Goal: Transaction & Acquisition: Download file/media

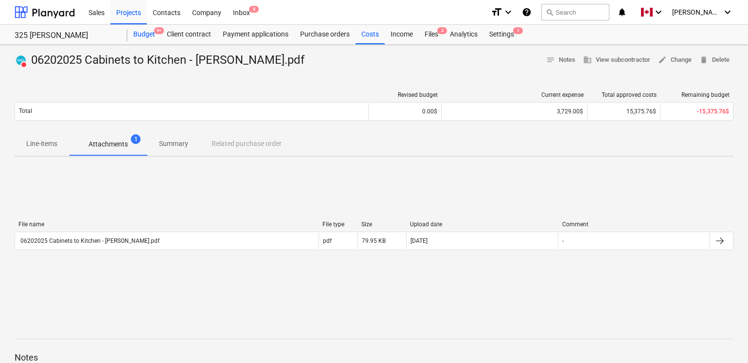
click at [142, 39] on div "Budget 9+" at bounding box center [144, 34] width 34 height 19
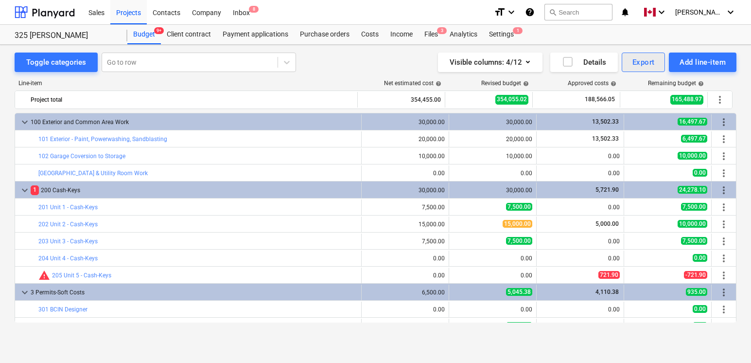
click at [649, 65] on div "Export" at bounding box center [644, 62] width 22 height 13
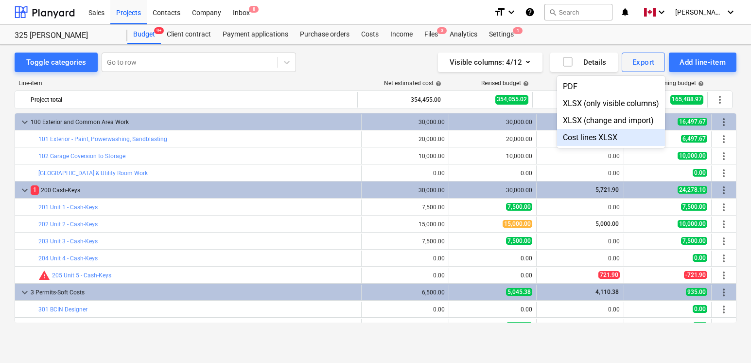
click at [589, 135] on div "Cost lines XLSX" at bounding box center [611, 137] width 108 height 17
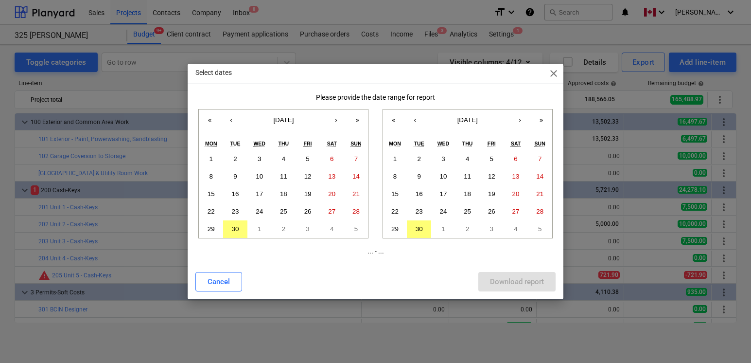
click at [555, 73] on span "close" at bounding box center [554, 74] width 12 height 12
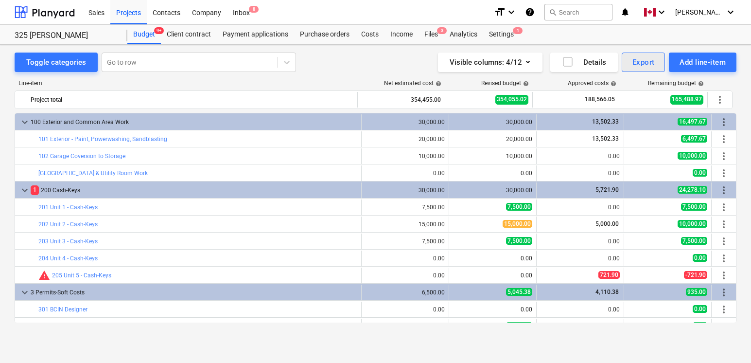
click at [646, 63] on div "Export" at bounding box center [644, 62] width 22 height 13
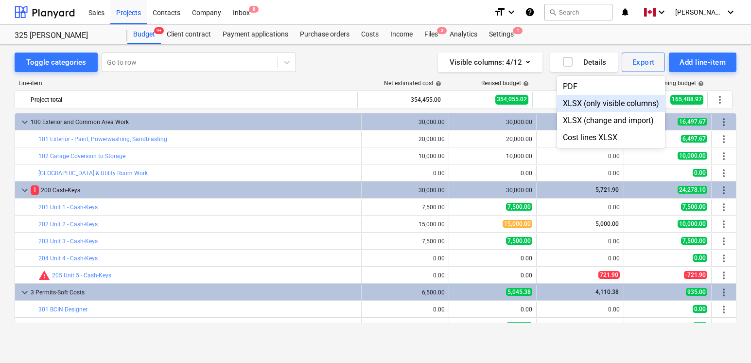
click at [622, 102] on div "XLSX (only visible columns)" at bounding box center [611, 103] width 108 height 17
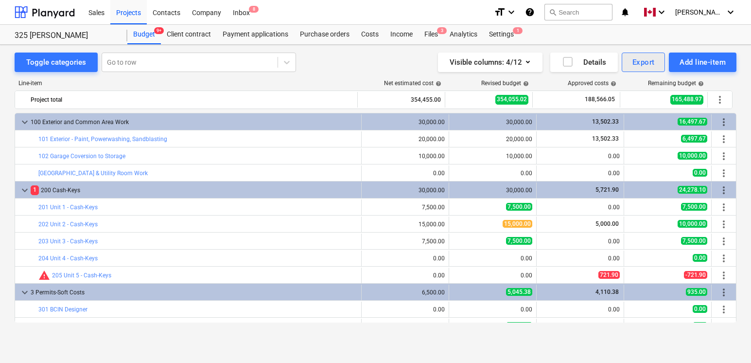
click at [646, 62] on div "Export" at bounding box center [644, 62] width 22 height 13
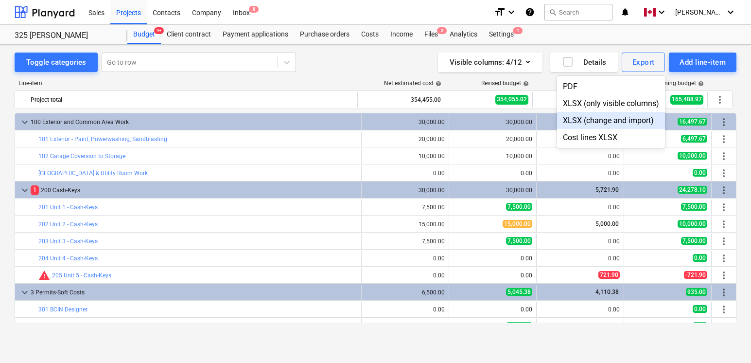
click at [608, 116] on div "XLSX (change and import)" at bounding box center [611, 120] width 108 height 17
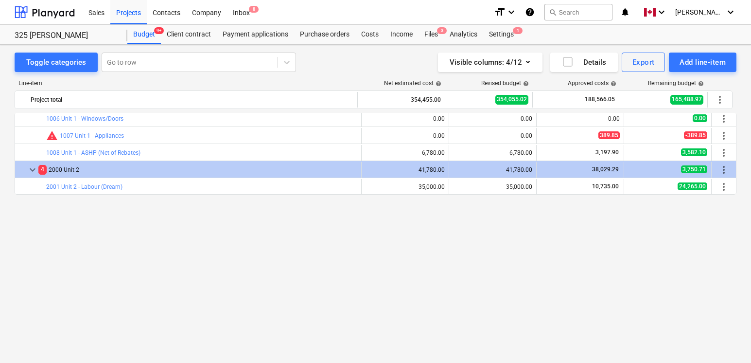
scroll to position [301, 0]
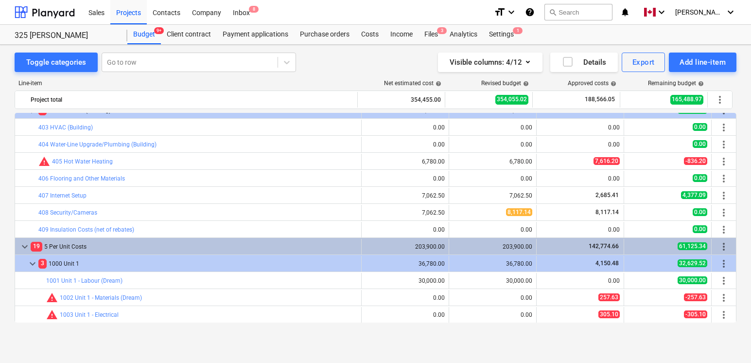
click at [25, 245] on span "keyboard_arrow_down" at bounding box center [25, 247] width 12 height 12
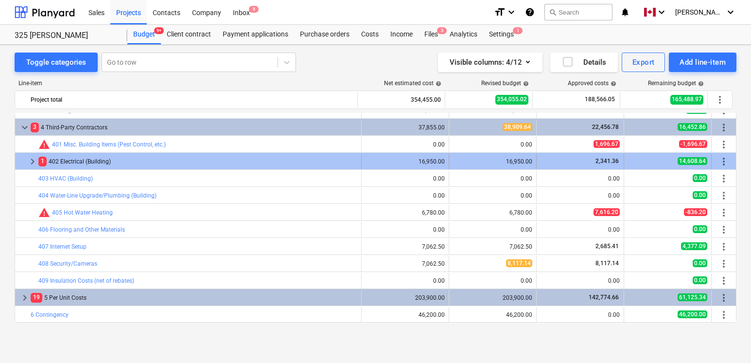
click at [33, 159] on span "keyboard_arrow_right" at bounding box center [33, 162] width 12 height 12
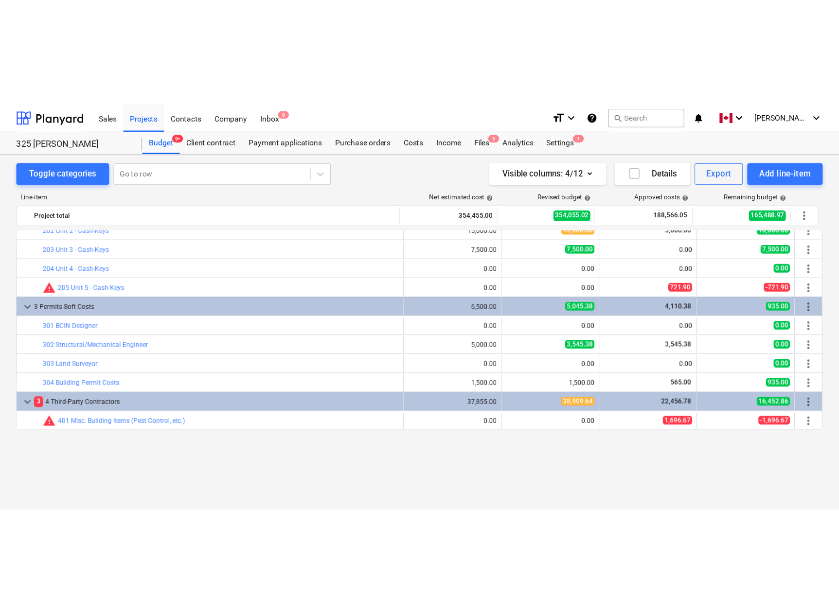
scroll to position [0, 0]
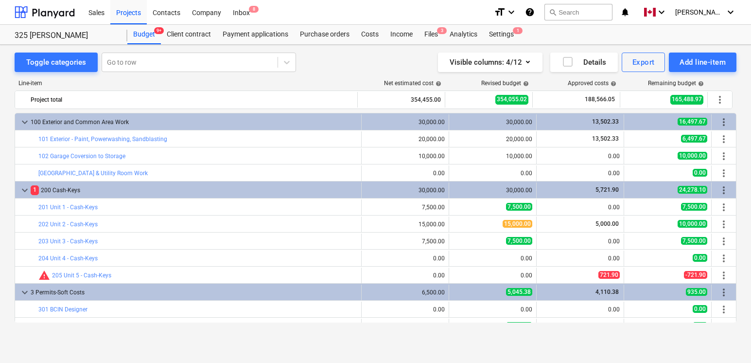
click at [24, 123] on span "keyboard_arrow_down" at bounding box center [25, 122] width 12 height 12
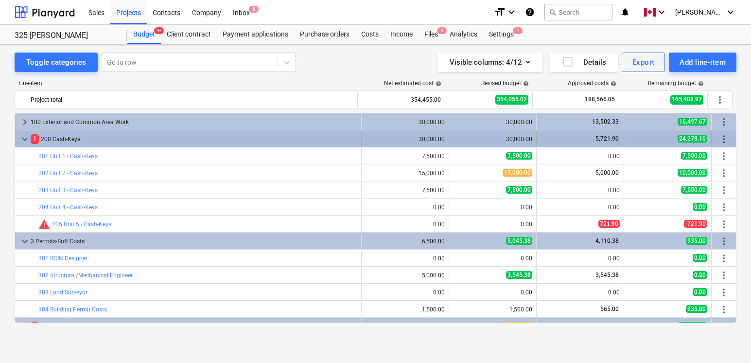
click at [24, 138] on span "keyboard_arrow_down" at bounding box center [25, 139] width 12 height 12
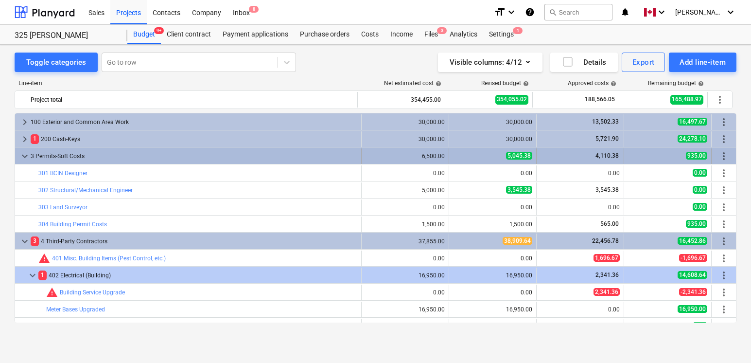
click at [25, 154] on span "keyboard_arrow_down" at bounding box center [25, 156] width 12 height 12
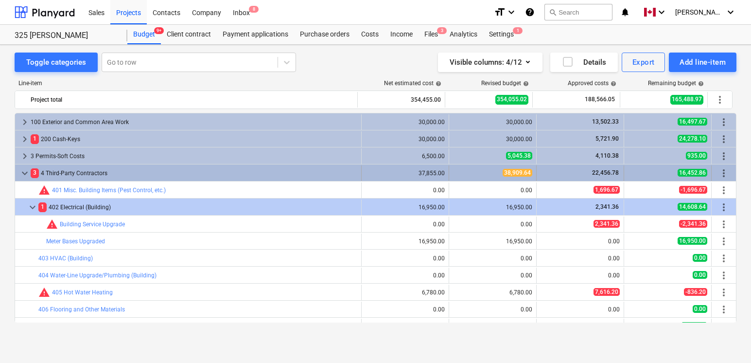
click at [25, 173] on span "keyboard_arrow_down" at bounding box center [25, 173] width 12 height 12
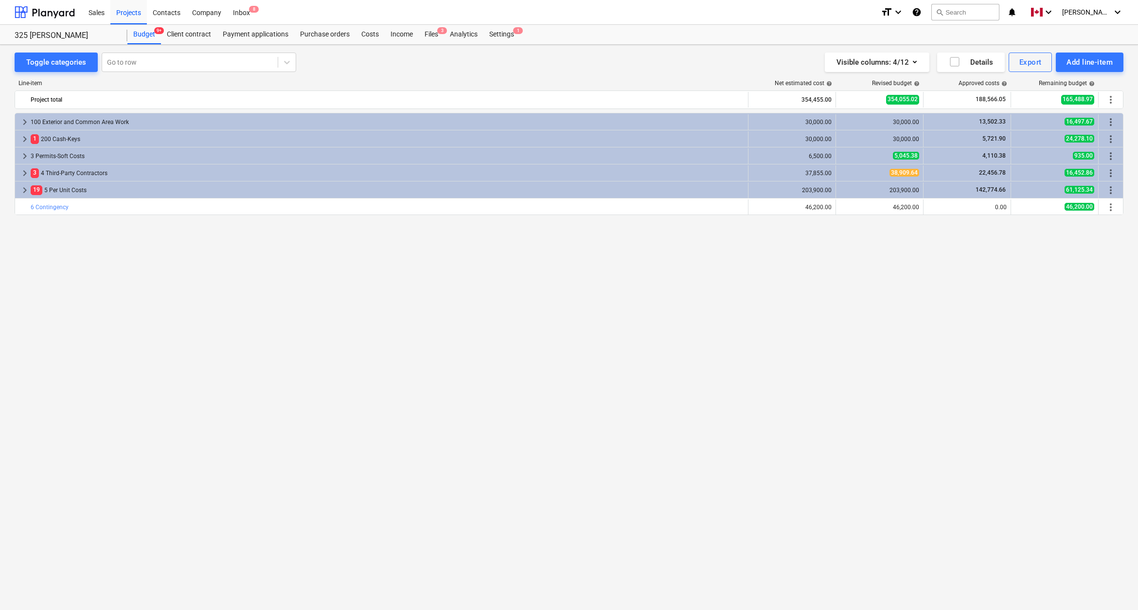
click at [789, 389] on div "keyboard_arrow_right 100 Exterior and Common Area Work 30,000.00 30,000.00 13,5…" at bounding box center [569, 341] width 1108 height 457
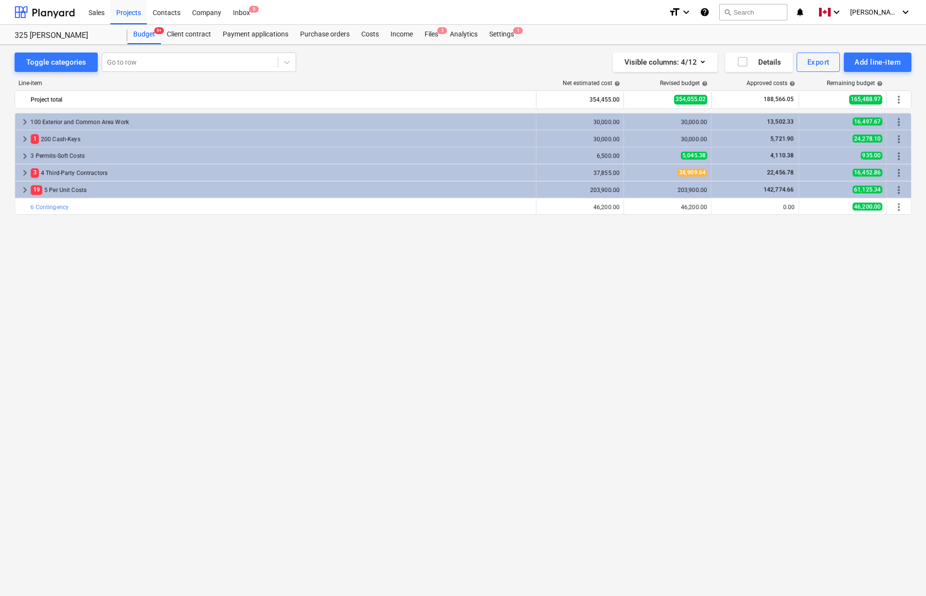
click at [600, 377] on div "keyboard_arrow_right 100 Exterior and Common Area Work 30,000.00 30,000.00 13,5…" at bounding box center [463, 334] width 897 height 443
click at [620, 387] on div "keyboard_arrow_right 100 Exterior and Common Area Work 30,000.00 30,000.00 13,5…" at bounding box center [463, 334] width 897 height 443
click at [257, 334] on div "keyboard_arrow_right 100 Exterior and Common Area Work 30,000.00 30,000.00 13,5…" at bounding box center [463, 334] width 897 height 443
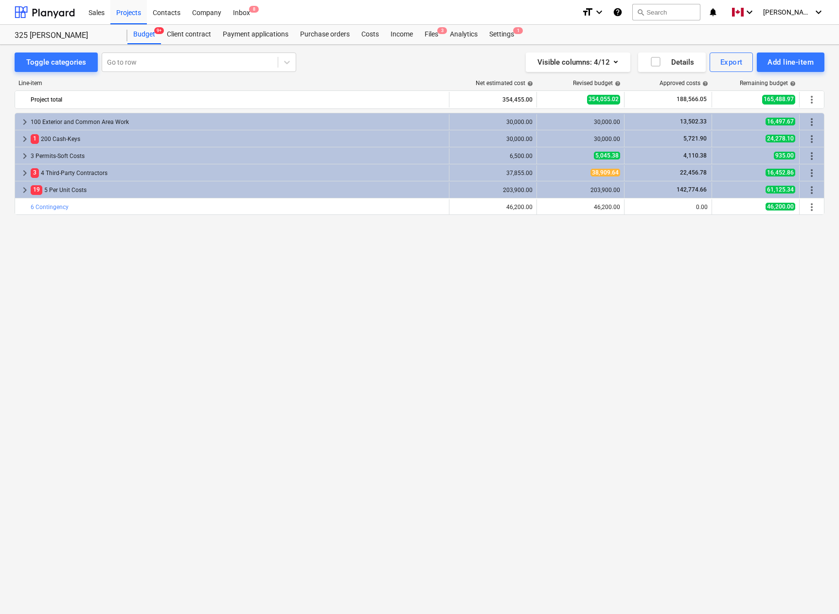
click at [620, 446] on div "keyboard_arrow_right 100 Exterior and Common Area Work 30,000.00 30,000.00 13,5…" at bounding box center [419, 343] width 809 height 461
click at [594, 399] on div "keyboard_arrow_right 100 Exterior and Common Area Work 30,000.00 30,000.00 13,5…" at bounding box center [419, 343] width 809 height 461
click at [171, 237] on div "keyboard_arrow_right 100 Exterior and Common Area Work 30,000.00 30,000.00 13,5…" at bounding box center [419, 343] width 809 height 461
click at [217, 362] on div "keyboard_arrow_right 100 Exterior and Common Area Work 30,000.00 30,000.00 13,5…" at bounding box center [419, 343] width 809 height 461
click at [358, 443] on div "keyboard_arrow_right 100 Exterior and Common Area Work 30,000.00 30,000.00 13,5…" at bounding box center [419, 343] width 809 height 461
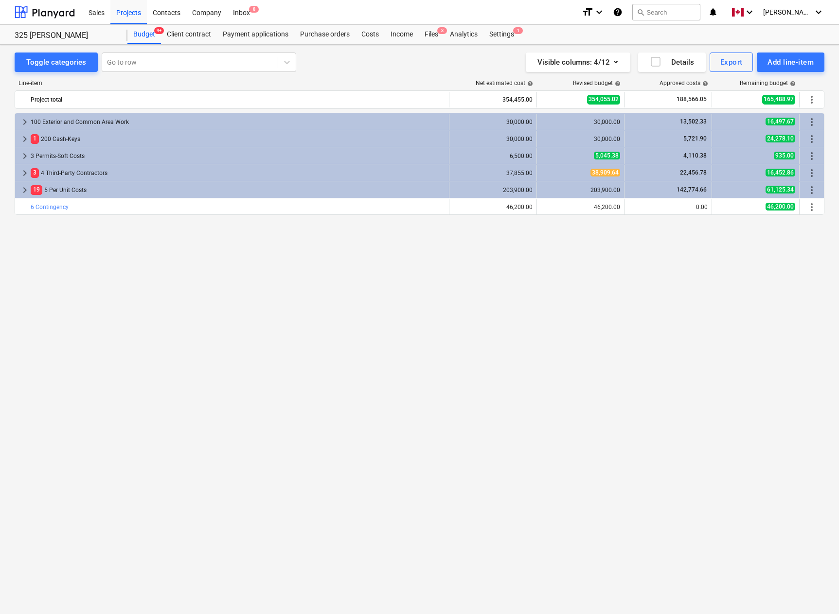
click at [587, 436] on div "keyboard_arrow_right 100 Exterior and Common Area Work 30,000.00 30,000.00 13,5…" at bounding box center [419, 343] width 809 height 461
